Goal: Obtain resource: Download file/media

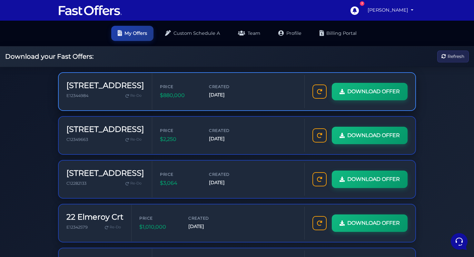
click at [209, 99] on div "Created Aug 26, 2025" at bounding box center [228, 92] width 39 height 16
click at [448, 58] on span "Refresh" at bounding box center [456, 56] width 17 height 7
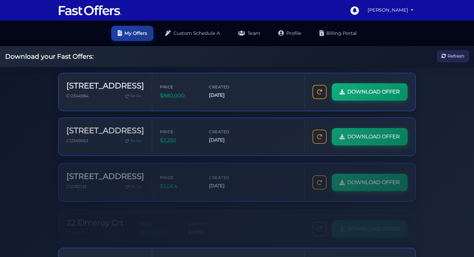
click at [448, 58] on span "Refresh" at bounding box center [456, 56] width 17 height 7
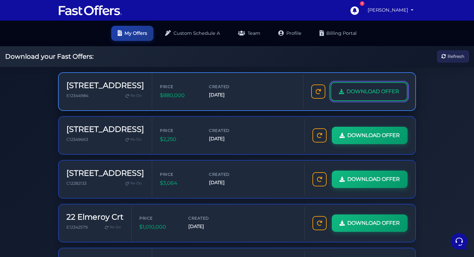
click at [347, 96] on span "DOWNLOAD OFFER" at bounding box center [373, 91] width 53 height 8
